Goal: Navigation & Orientation: Find specific page/section

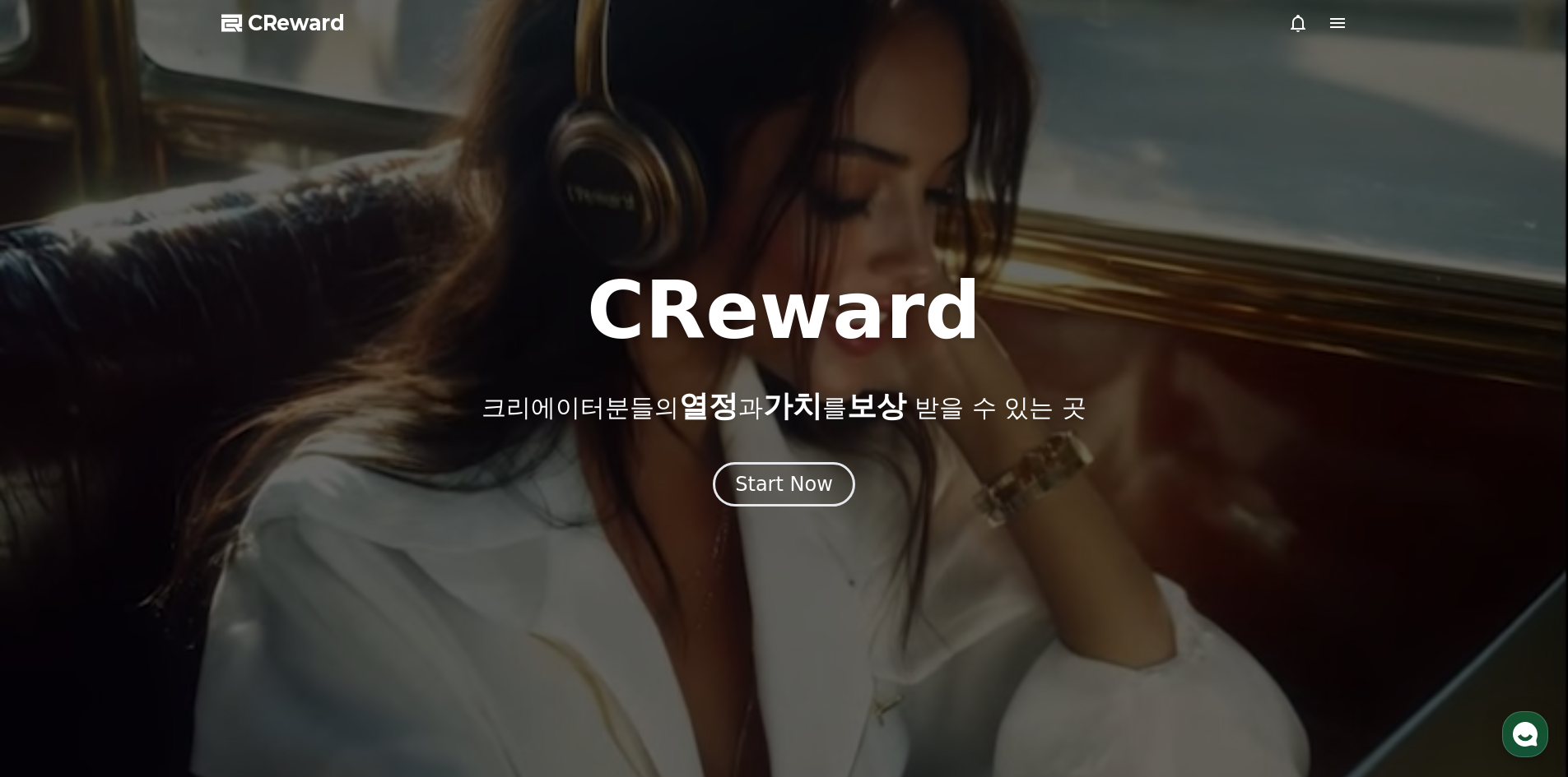
click at [785, 492] on div "Start Now" at bounding box center [784, 485] width 98 height 26
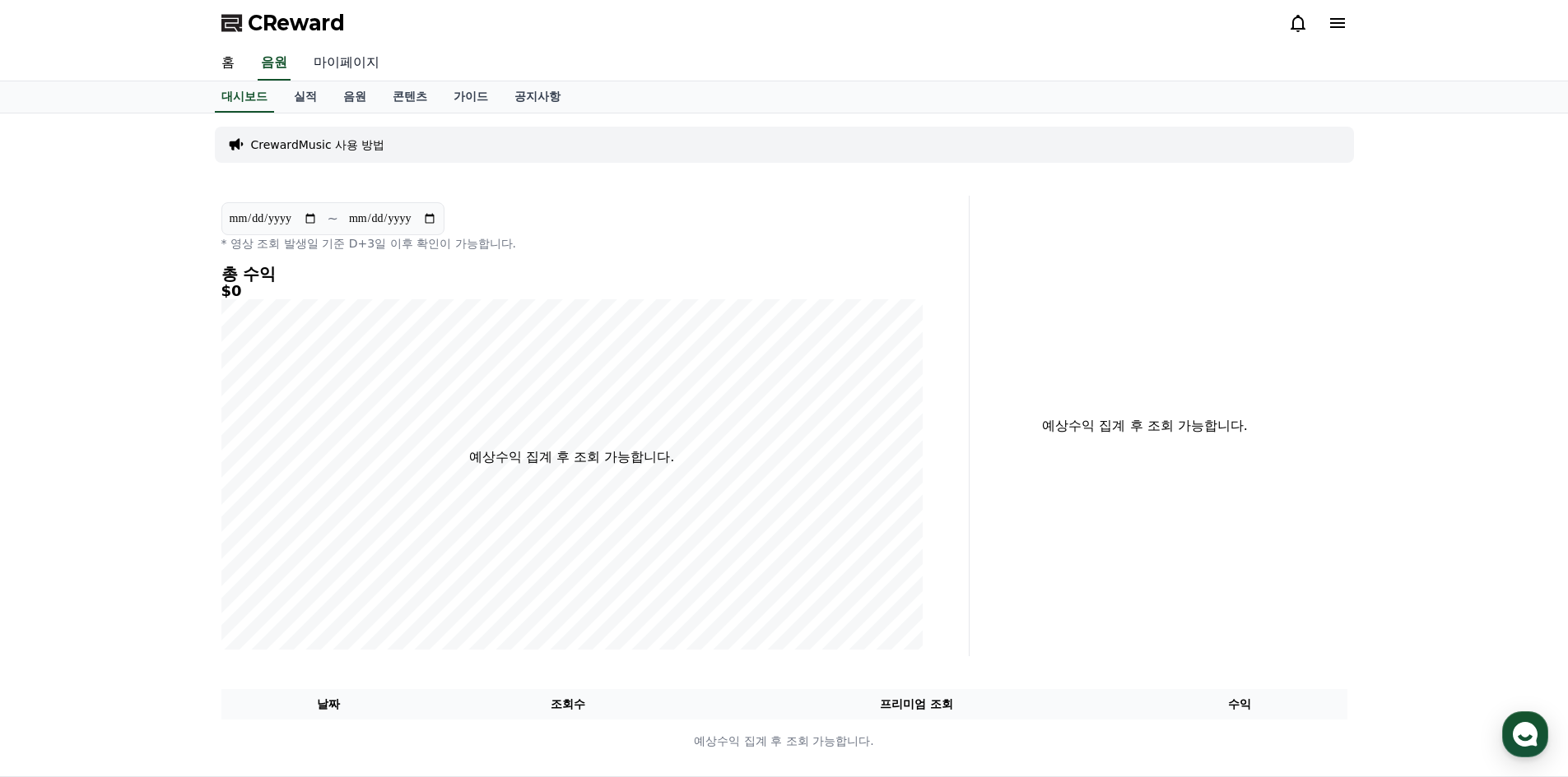
click at [352, 59] on link "마이페이지" at bounding box center [346, 62] width 92 height 34
select select "**********"
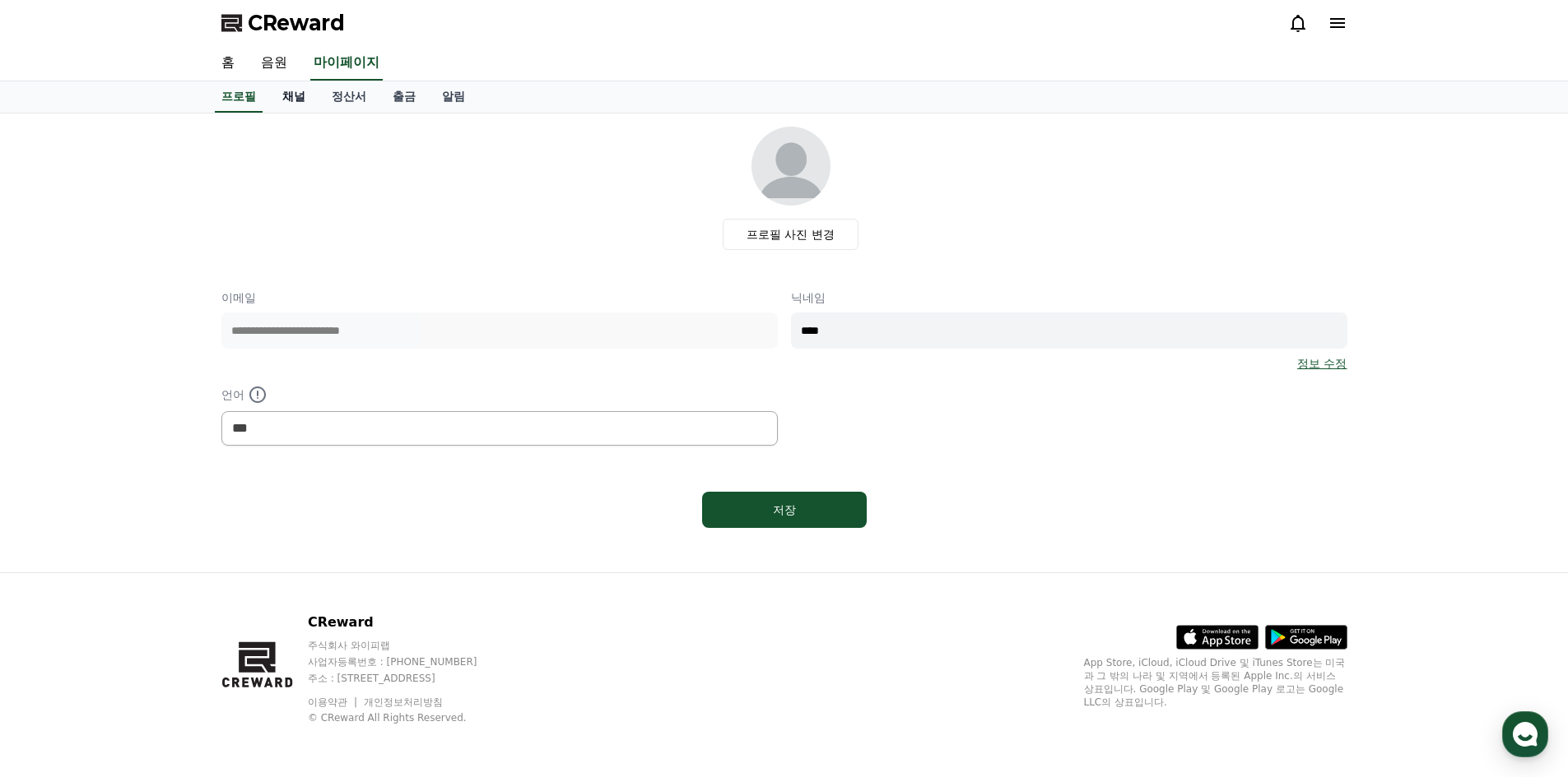
click at [294, 102] on link "채널" at bounding box center [293, 97] width 49 height 32
